Goal: Book appointment/travel/reservation

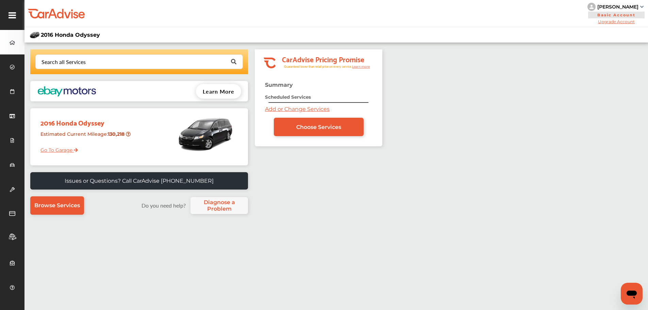
click at [205, 137] on img at bounding box center [205, 134] width 58 height 44
click at [58, 206] on span "Browse Services" at bounding box center [57, 205] width 46 height 6
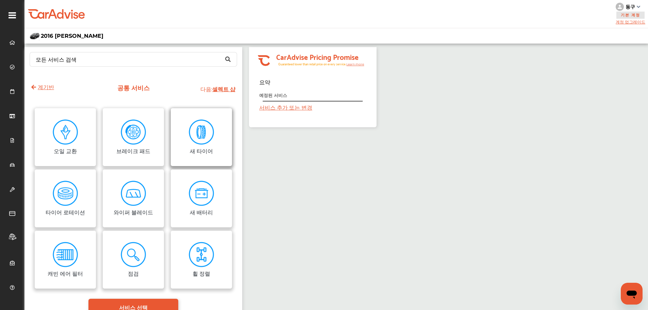
click at [201, 148] on div "새 타이어" at bounding box center [201, 151] width 23 height 8
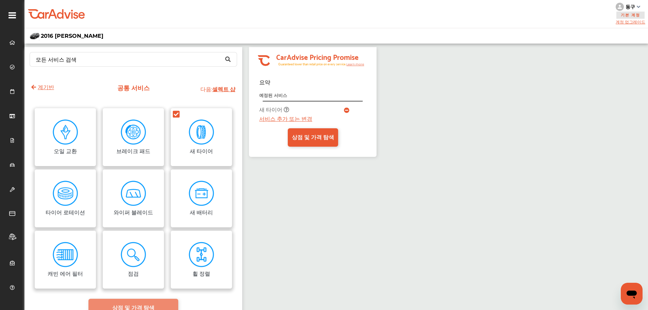
scroll to position [34, 0]
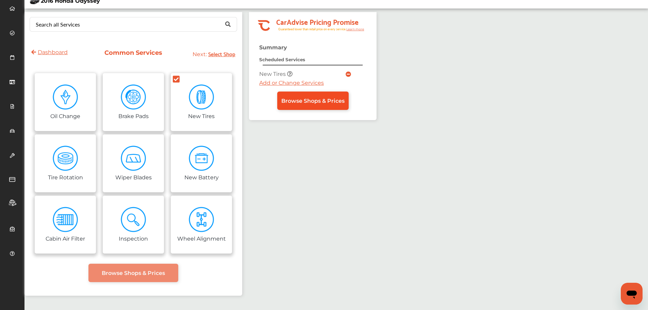
click at [312, 97] on link "Browse Shops & Prices" at bounding box center [312, 100] width 71 height 18
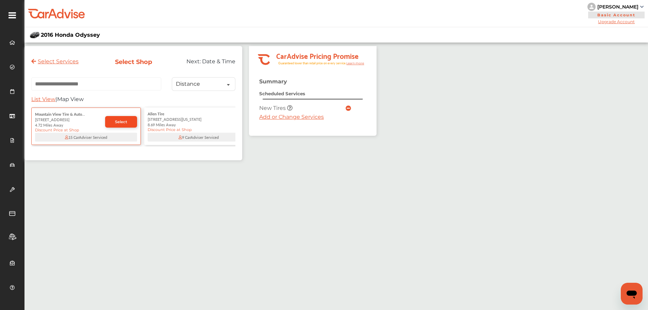
click at [123, 123] on span "Select" at bounding box center [121, 121] width 12 height 5
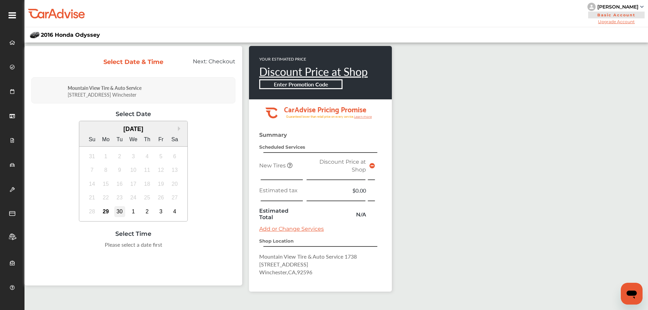
click at [120, 211] on div "30" at bounding box center [119, 211] width 11 height 11
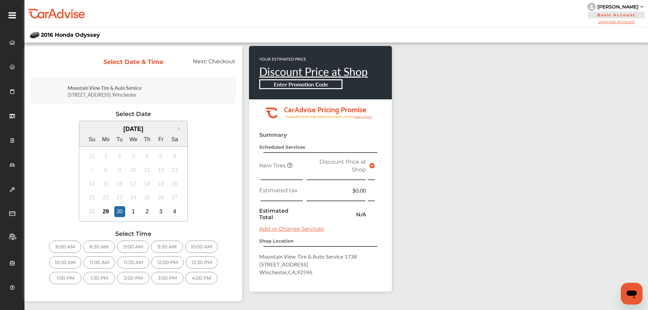
click at [132, 262] on div "11:30 AM" at bounding box center [133, 262] width 32 height 12
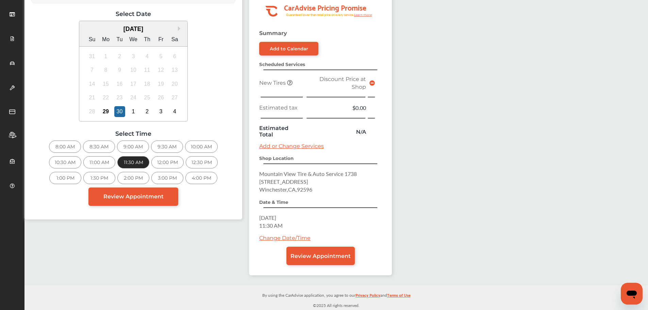
scroll to position [68, 0]
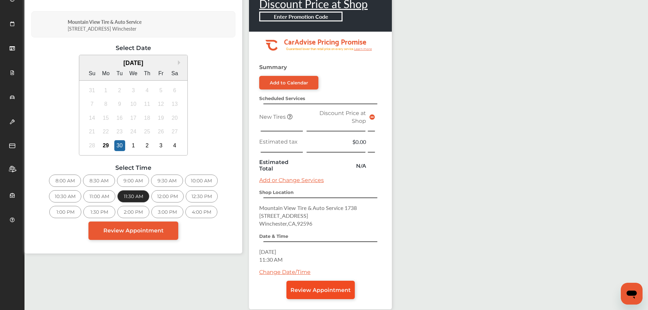
click at [326, 291] on span "Review Appointment" at bounding box center [320, 290] width 60 height 6
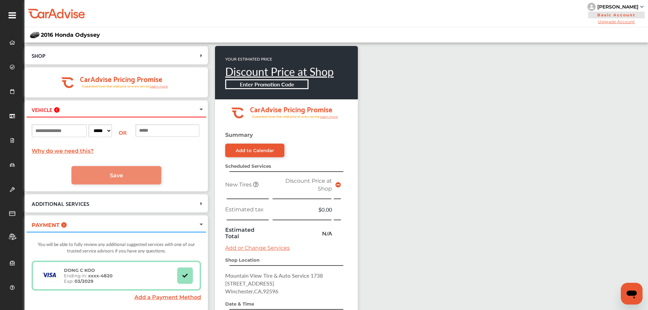
click at [83, 131] on input at bounding box center [59, 130] width 55 height 13
